Goal: Transaction & Acquisition: Purchase product/service

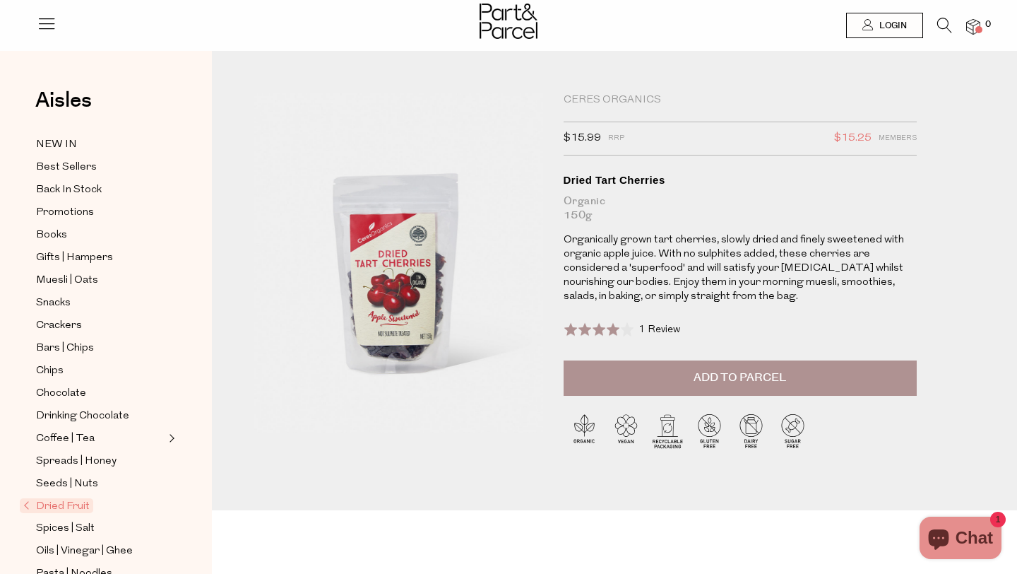
click at [740, 380] on span "Add to Parcel" at bounding box center [740, 377] width 93 height 16
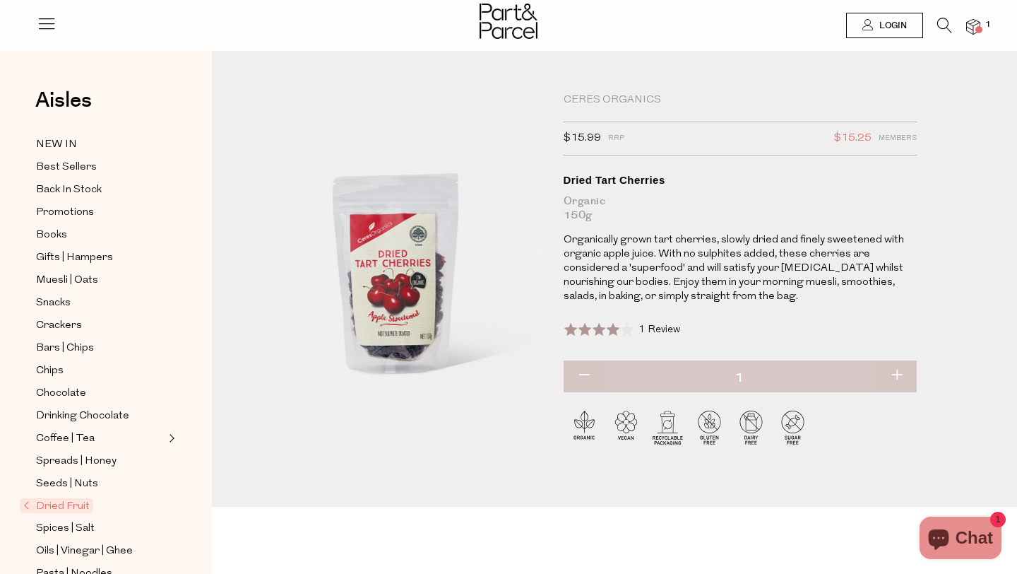
click at [66, 506] on span "Dried Fruit" at bounding box center [56, 505] width 73 height 15
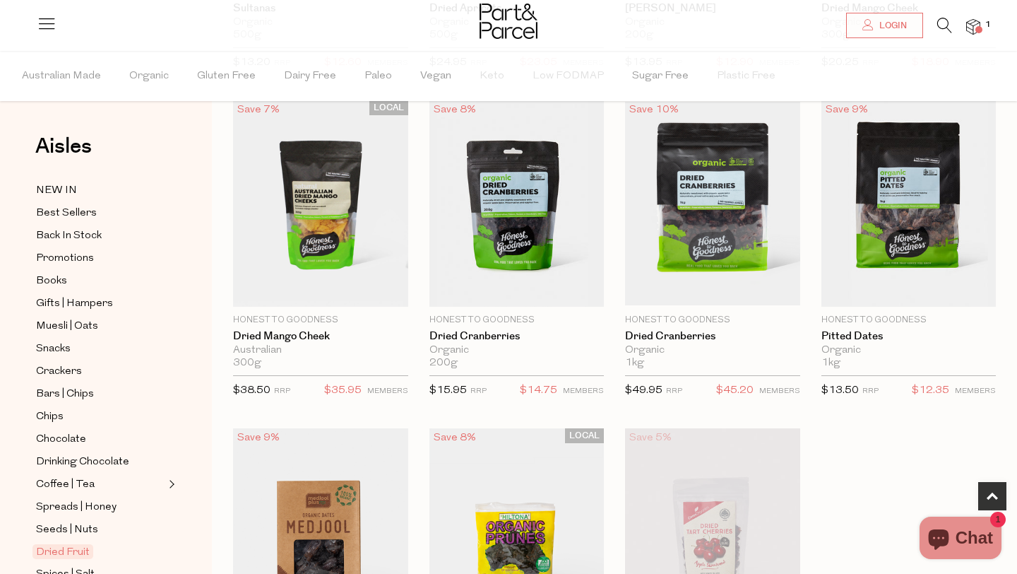
scroll to position [418, 0]
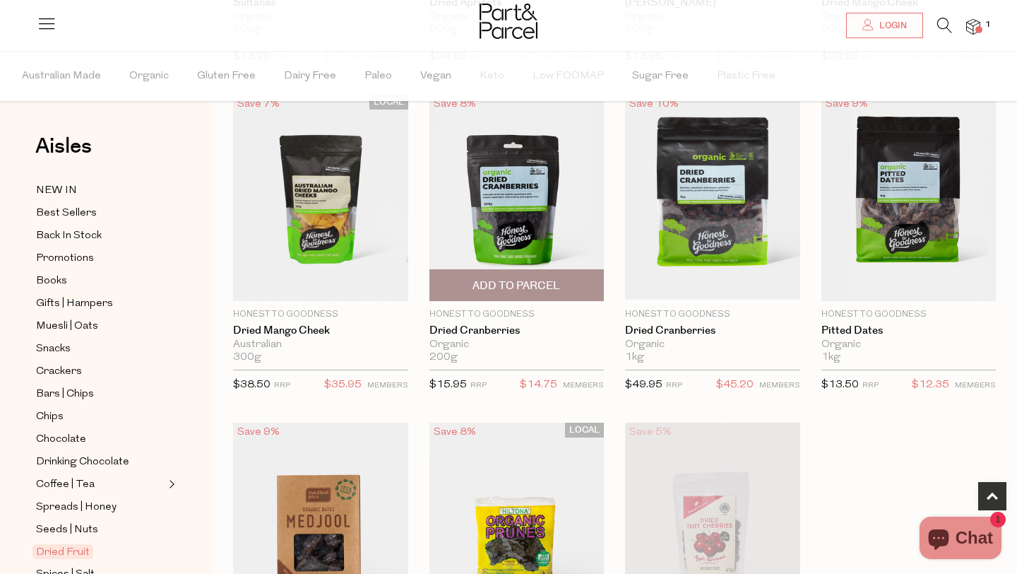
click at [552, 286] on span "Add To Parcel" at bounding box center [517, 285] width 88 height 15
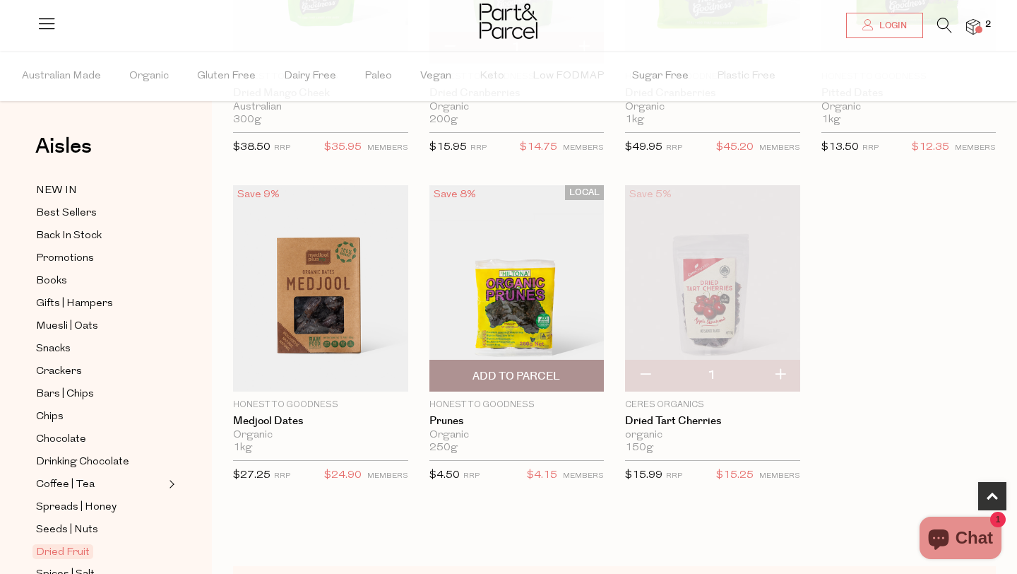
scroll to position [659, 0]
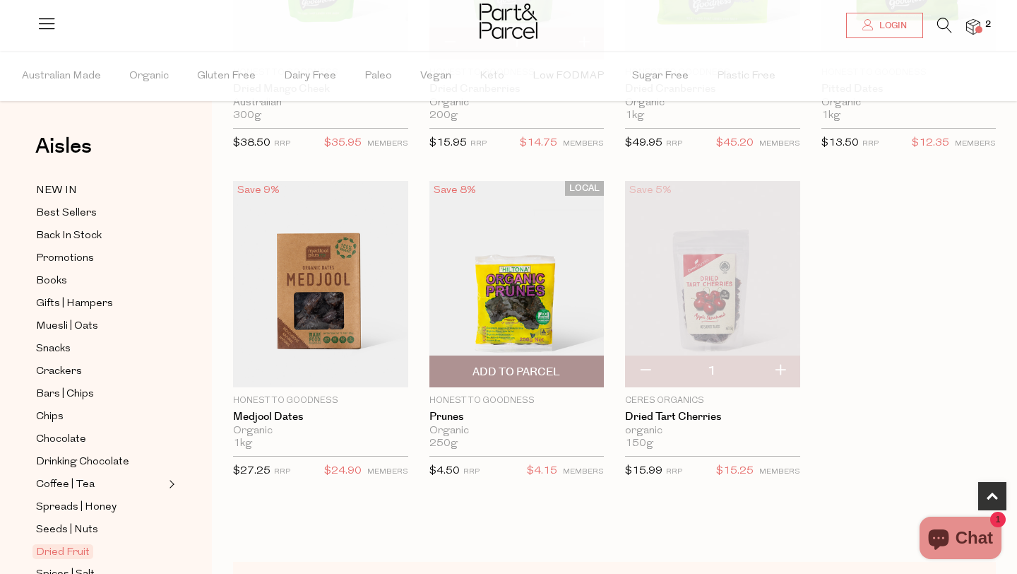
click at [507, 373] on span "Add To Parcel" at bounding box center [517, 372] width 88 height 15
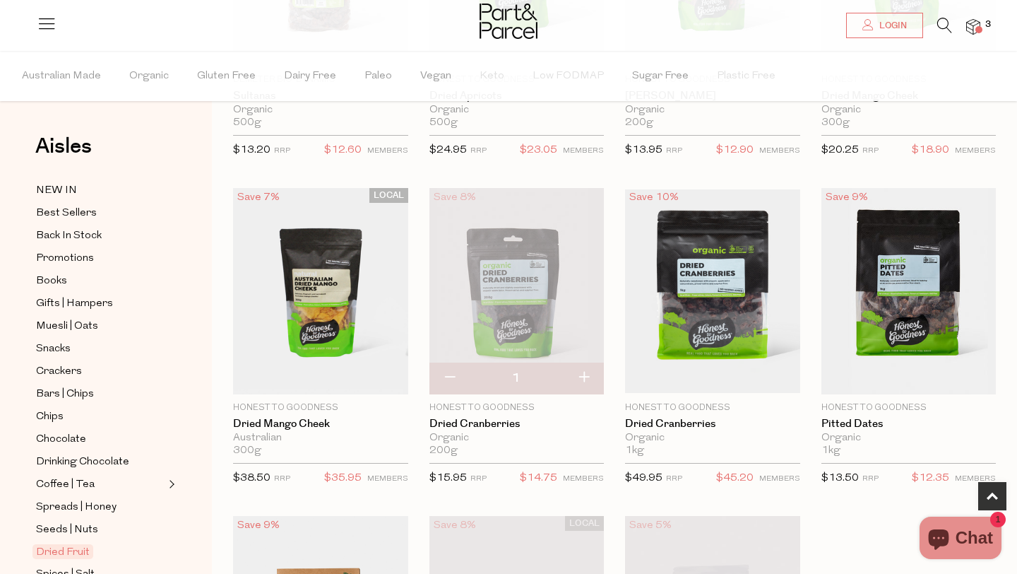
scroll to position [0, 0]
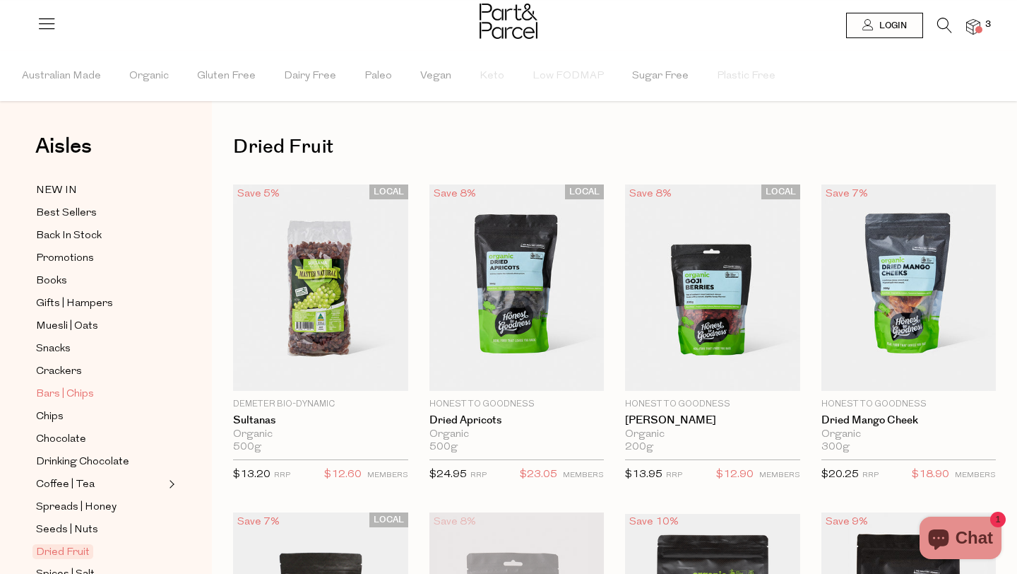
click at [54, 394] on span "Bars | Chips" at bounding box center [65, 394] width 58 height 17
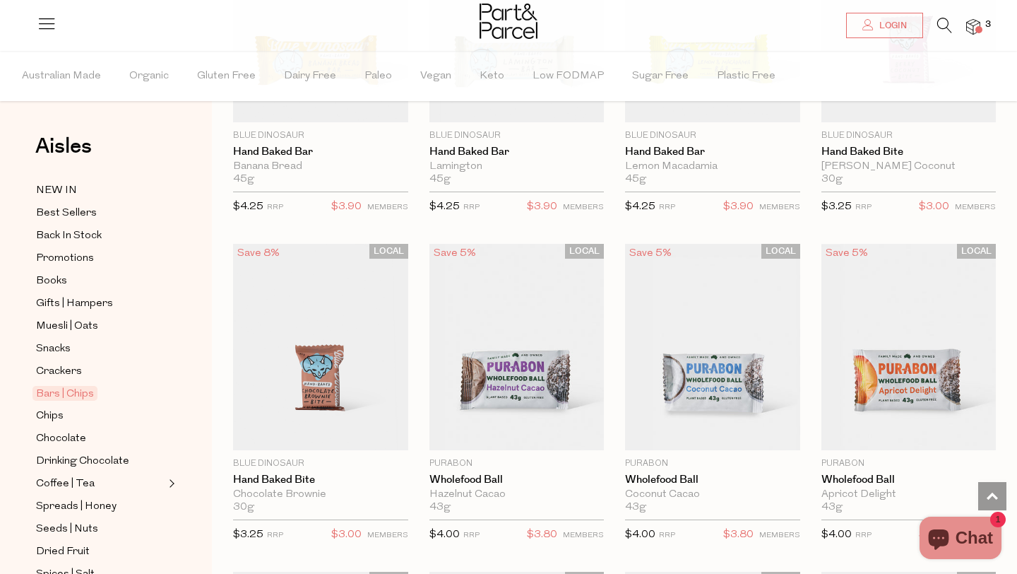
scroll to position [3254, 0]
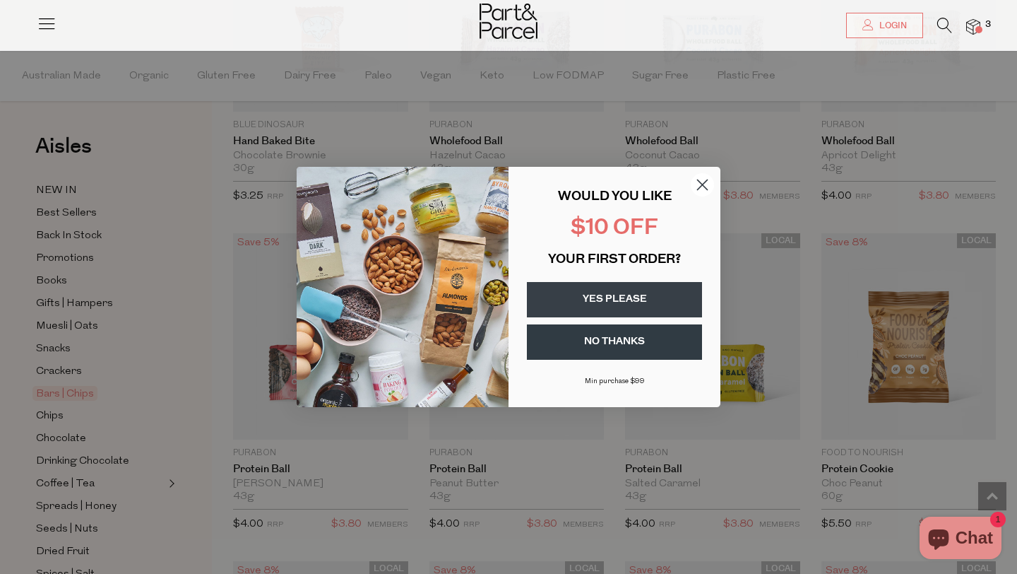
click at [980, 20] on img at bounding box center [973, 27] width 14 height 16
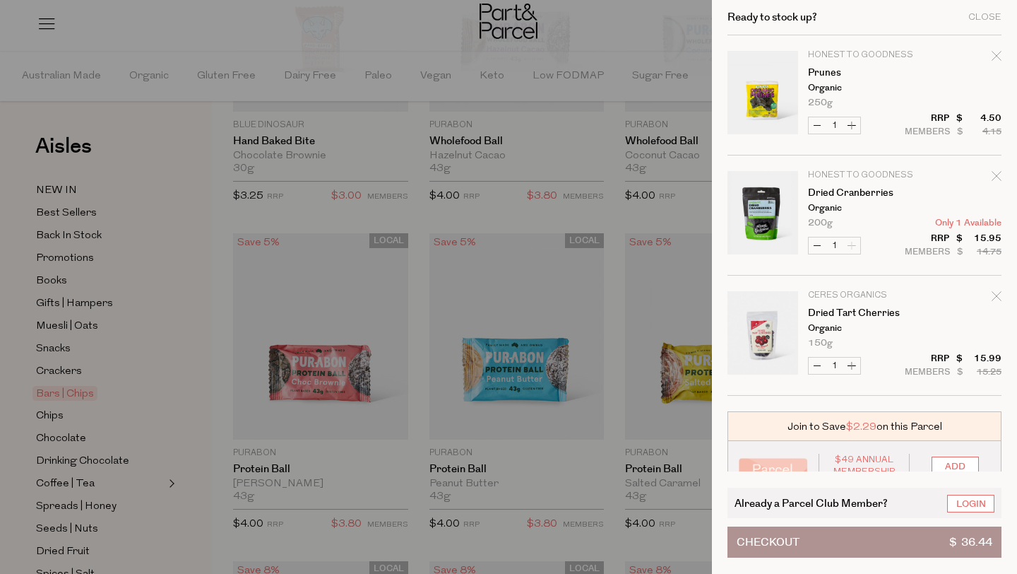
click at [838, 543] on button "Checkout $ 36.44" at bounding box center [865, 541] width 274 height 31
